Goal: Navigation & Orientation: Find specific page/section

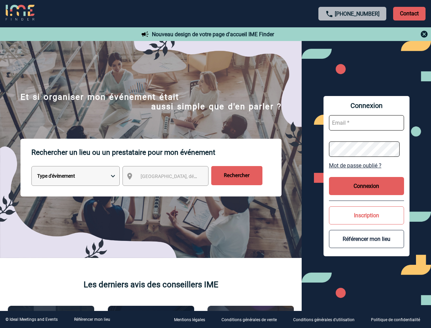
click at [215, 164] on p "Rechercher un lieu ou un prestataire pour mon événement" at bounding box center [156, 152] width 250 height 27
click at [409, 13] on p "Contact" at bounding box center [409, 14] width 32 height 14
click at [353, 34] on div at bounding box center [353, 34] width 152 height 8
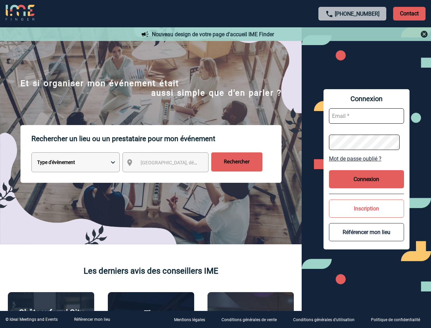
click at [172, 177] on div at bounding box center [193, 147] width 387 height 294
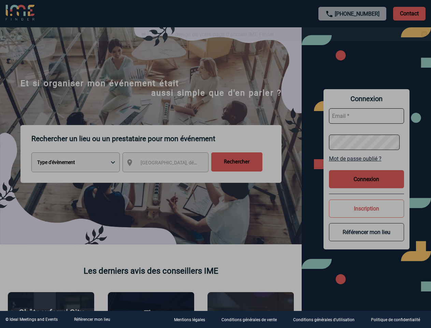
click at [367, 165] on div at bounding box center [215, 164] width 431 height 328
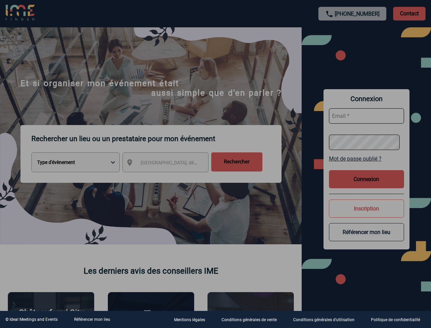
click at [367, 186] on div at bounding box center [215, 164] width 431 height 328
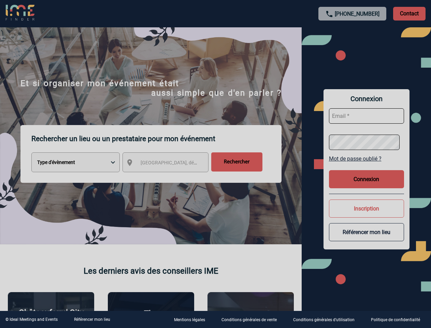
click at [367, 215] on button "Inscription" at bounding box center [366, 208] width 75 height 18
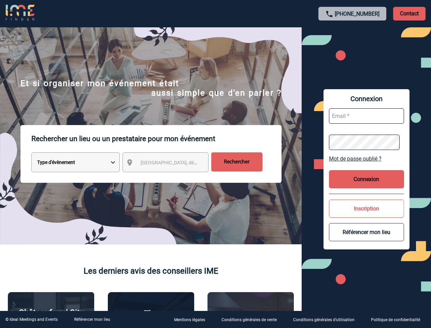
click at [367, 239] on button "Référencer mon lieu" at bounding box center [366, 232] width 75 height 18
click at [92, 319] on link "Référencer mon lieu" at bounding box center [92, 319] width 36 height 5
